Goal: Information Seeking & Learning: Learn about a topic

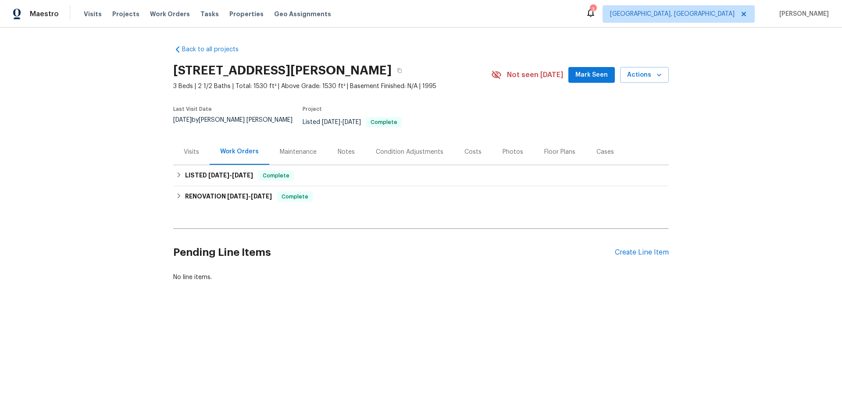
click at [194, 149] on div "Visits" at bounding box center [191, 152] width 15 height 9
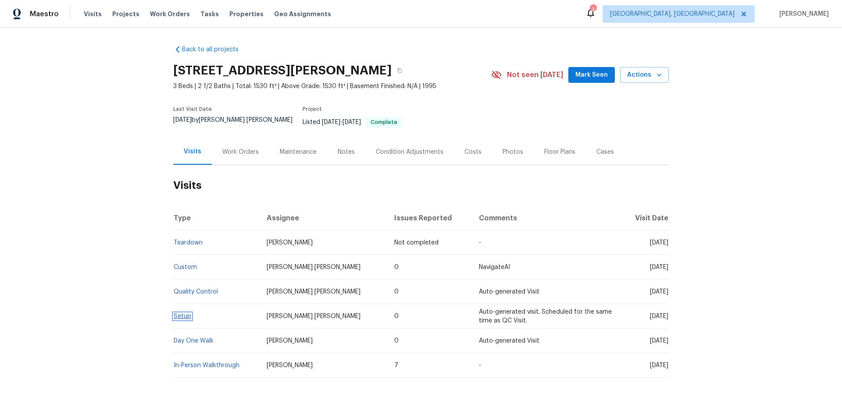
click at [182, 313] on link "Setup" at bounding box center [183, 316] width 18 height 6
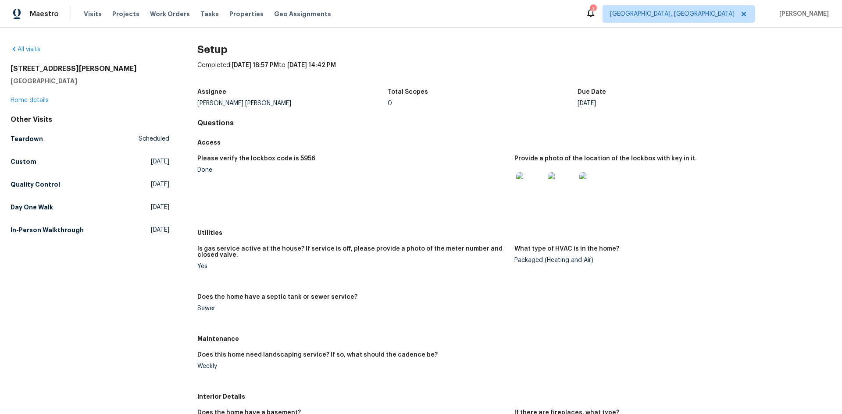
click at [532, 188] on img at bounding box center [530, 186] width 28 height 28
click at [27, 230] on h5 "In-Person Walkthrough" at bounding box center [47, 230] width 73 height 9
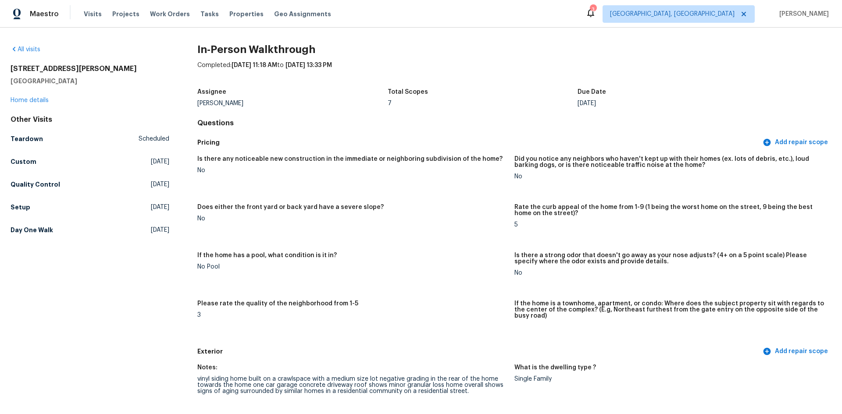
click at [449, 239] on figure "Does either the front yard or back yard have a severe slope? No" at bounding box center [355, 223] width 317 height 38
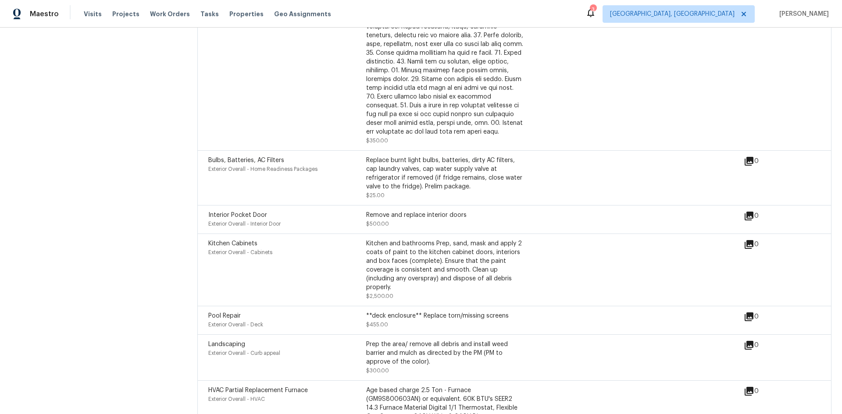
scroll to position [2338, 0]
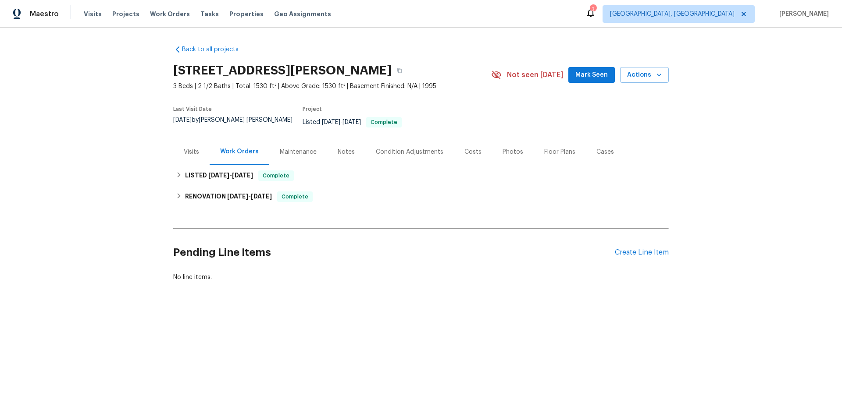
click at [192, 148] on div "Visits" at bounding box center [191, 152] width 15 height 9
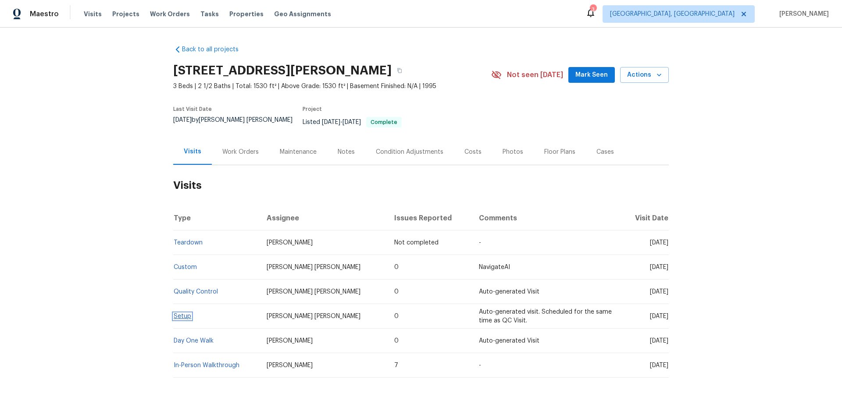
click at [179, 313] on link "Setup" at bounding box center [183, 316] width 18 height 6
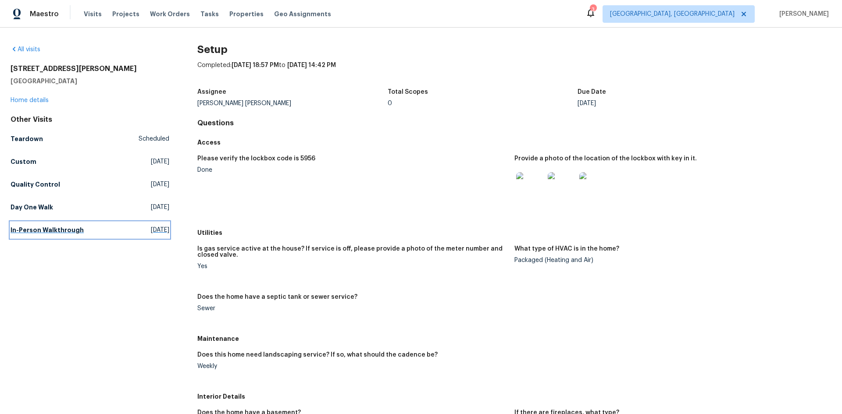
click at [29, 227] on h5 "In-Person Walkthrough" at bounding box center [47, 230] width 73 height 9
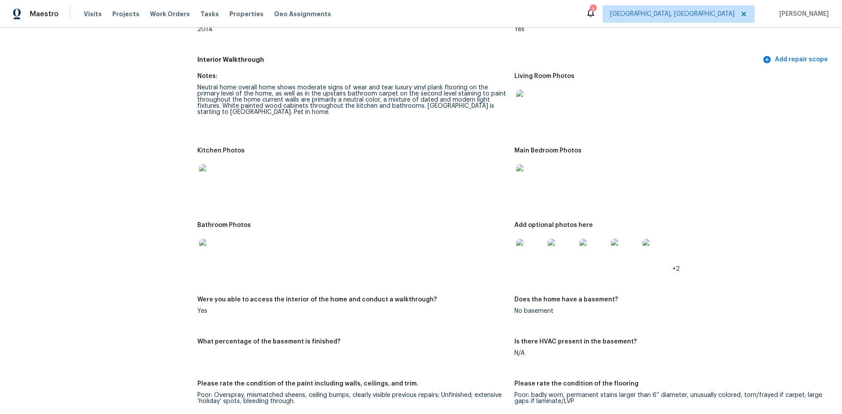
scroll to position [789, 0]
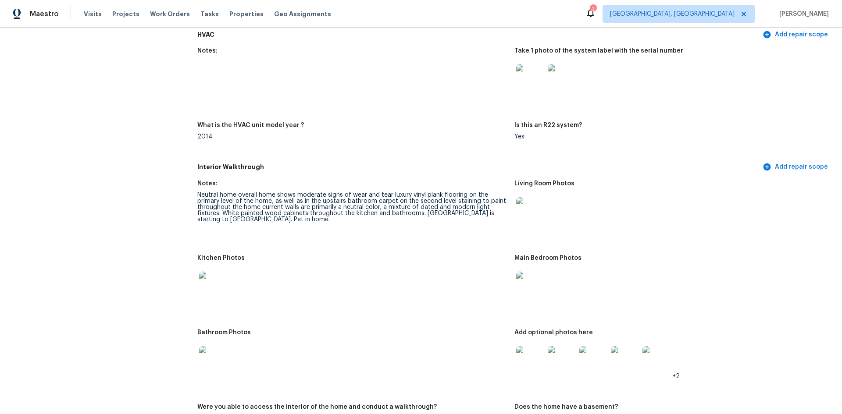
click at [528, 72] on img at bounding box center [530, 78] width 28 height 28
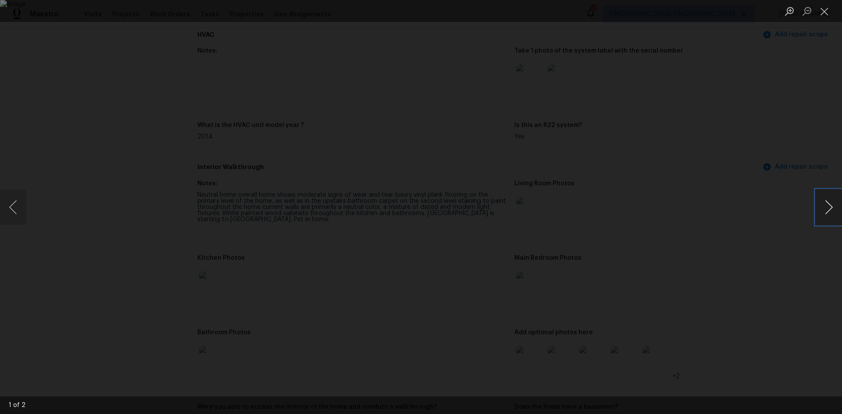
click at [823, 201] on button "Next image" at bounding box center [828, 207] width 26 height 35
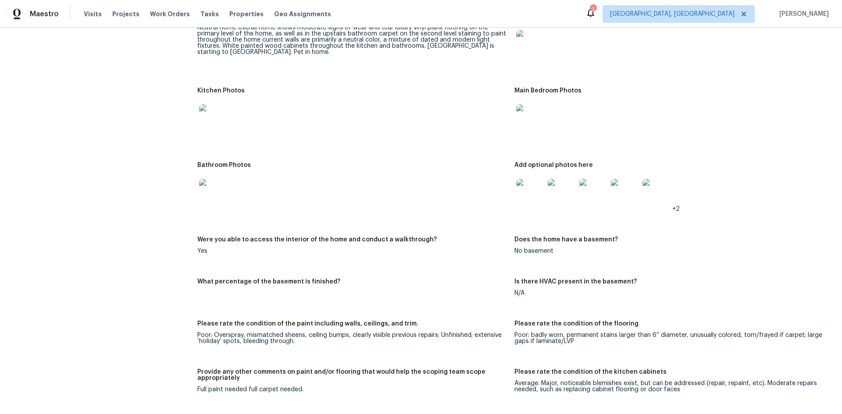
scroll to position [964, 0]
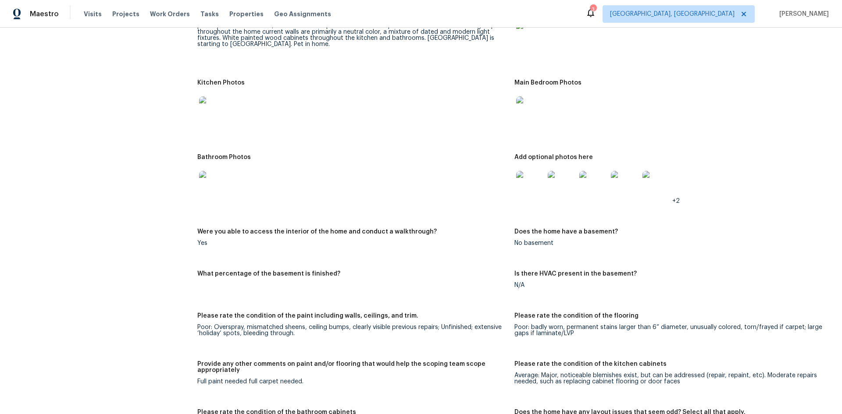
click at [528, 187] on img at bounding box center [530, 185] width 28 height 28
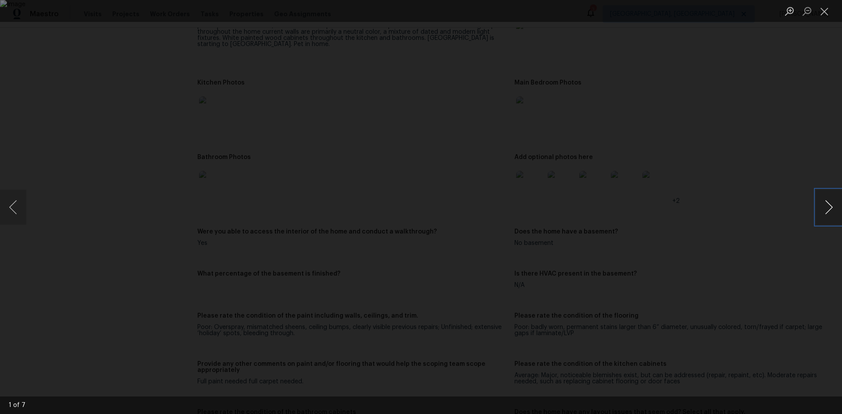
click at [823, 209] on button "Next image" at bounding box center [828, 207] width 26 height 35
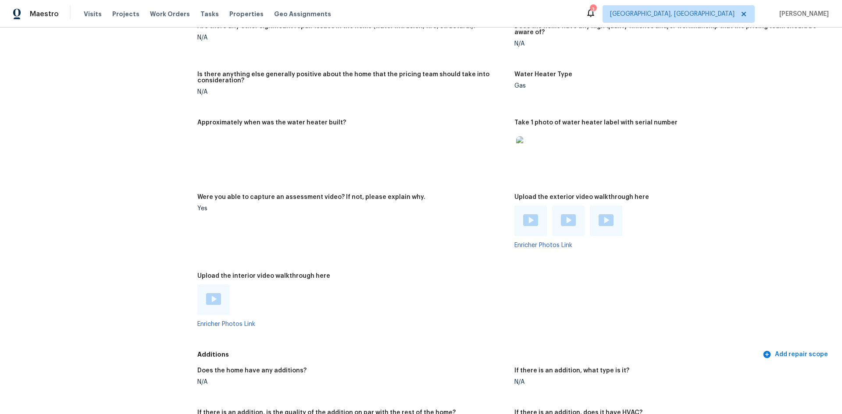
scroll to position [1446, 0]
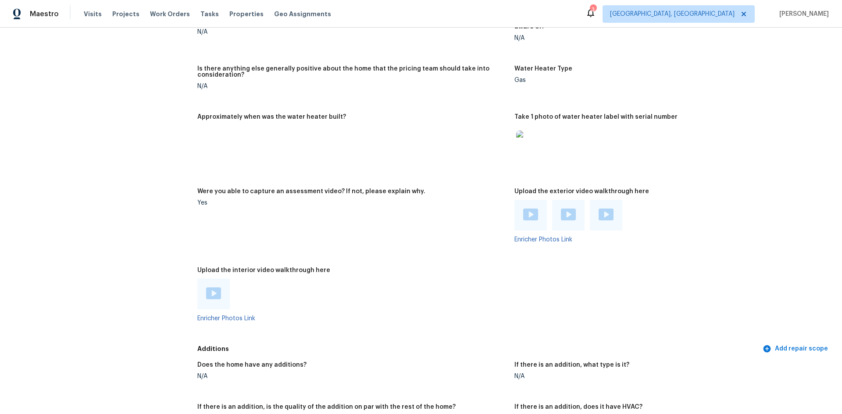
click at [525, 146] on img at bounding box center [530, 145] width 28 height 28
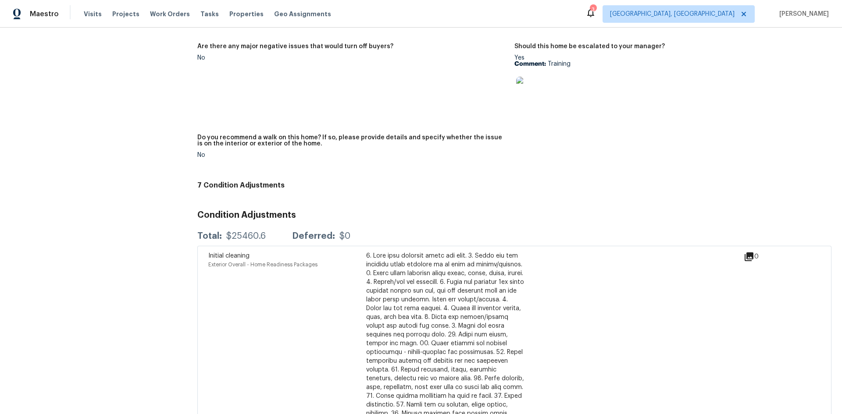
scroll to position [1797, 0]
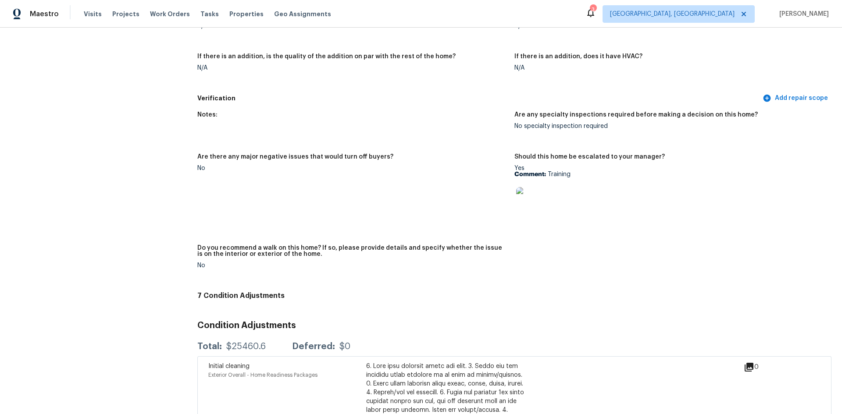
click at [537, 199] on img at bounding box center [530, 201] width 28 height 28
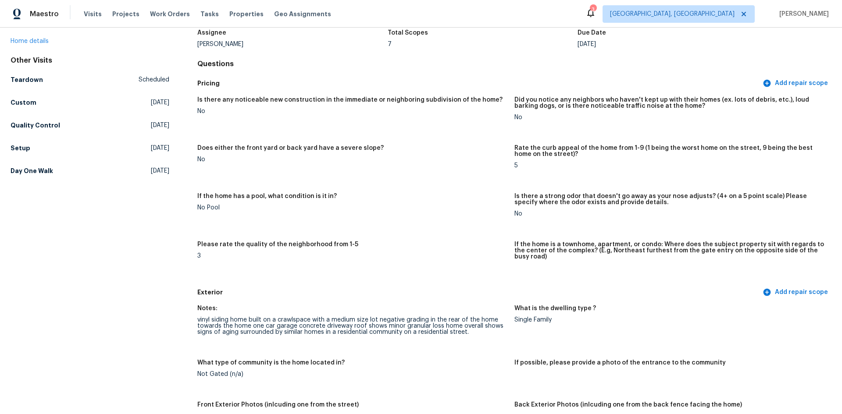
scroll to position [0, 0]
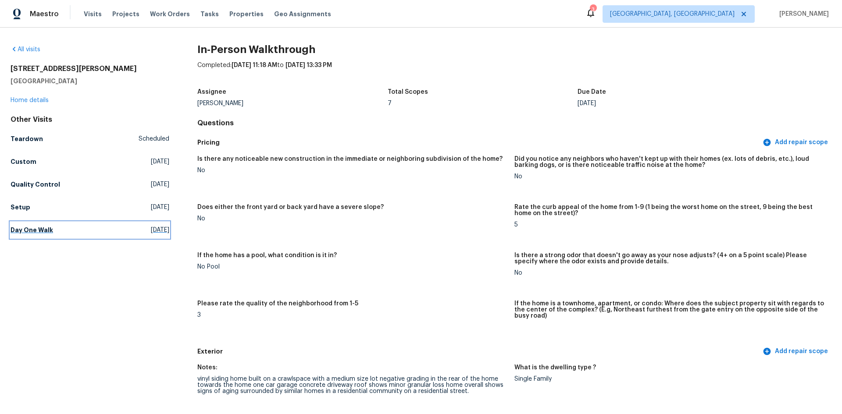
click at [33, 231] on h5 "Day One Walk" at bounding box center [32, 230] width 43 height 9
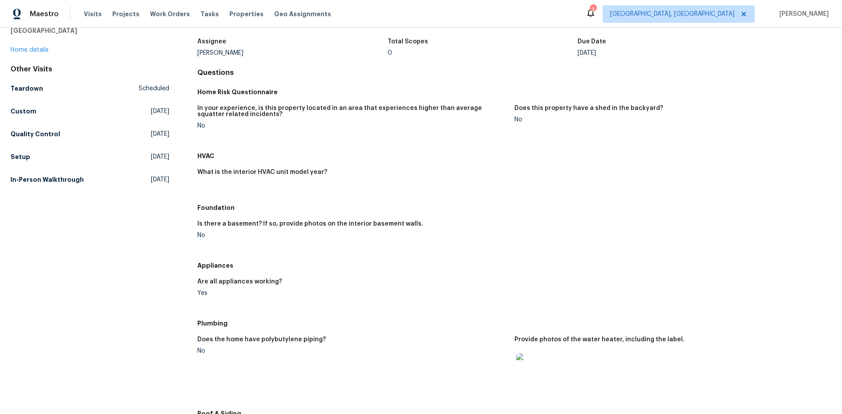
scroll to position [263, 0]
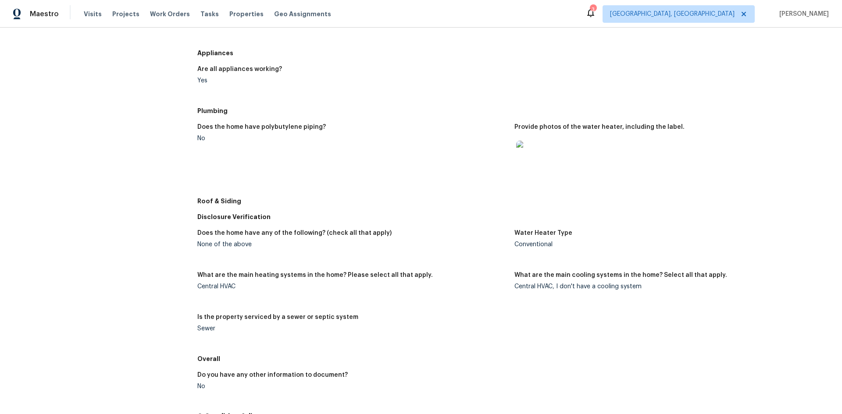
click at [520, 151] on img at bounding box center [530, 155] width 28 height 28
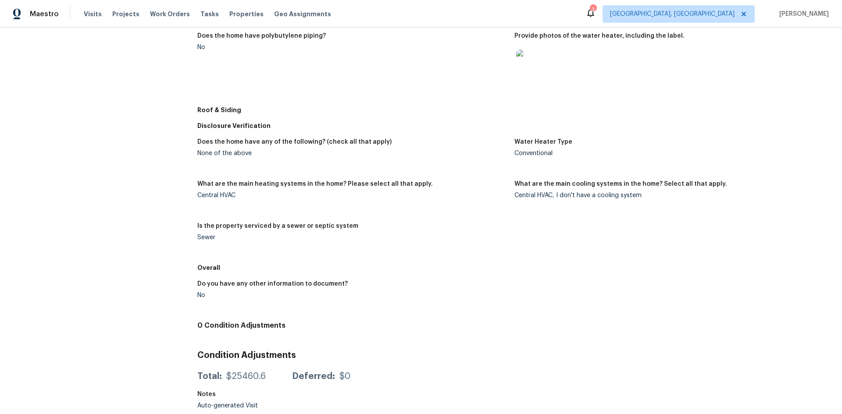
scroll to position [361, 0]
